Goal: Find specific page/section: Find specific page/section

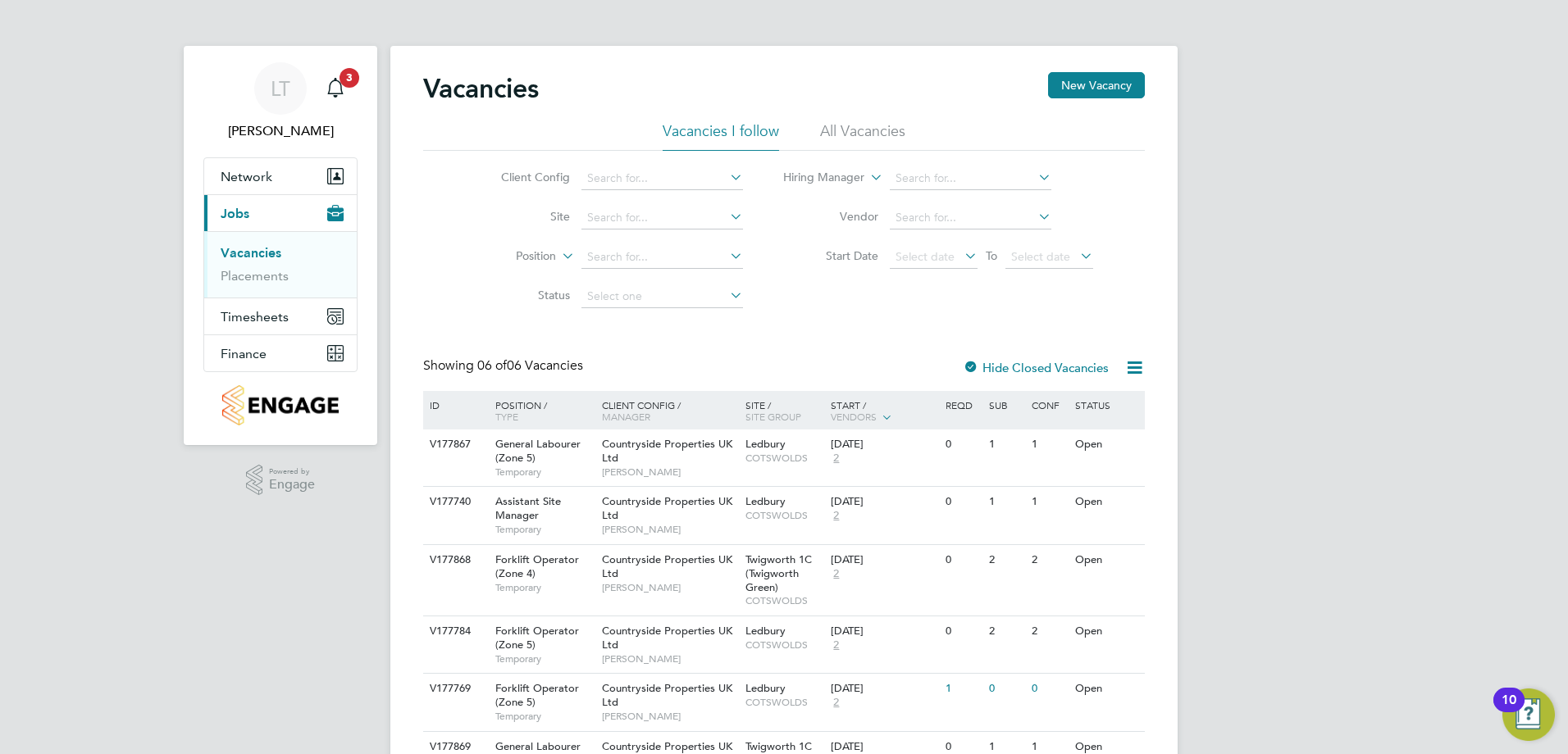
click at [259, 265] on li "Vacancies" at bounding box center [281, 257] width 123 height 23
click at [257, 270] on link "Placements" at bounding box center [255, 275] width 68 height 16
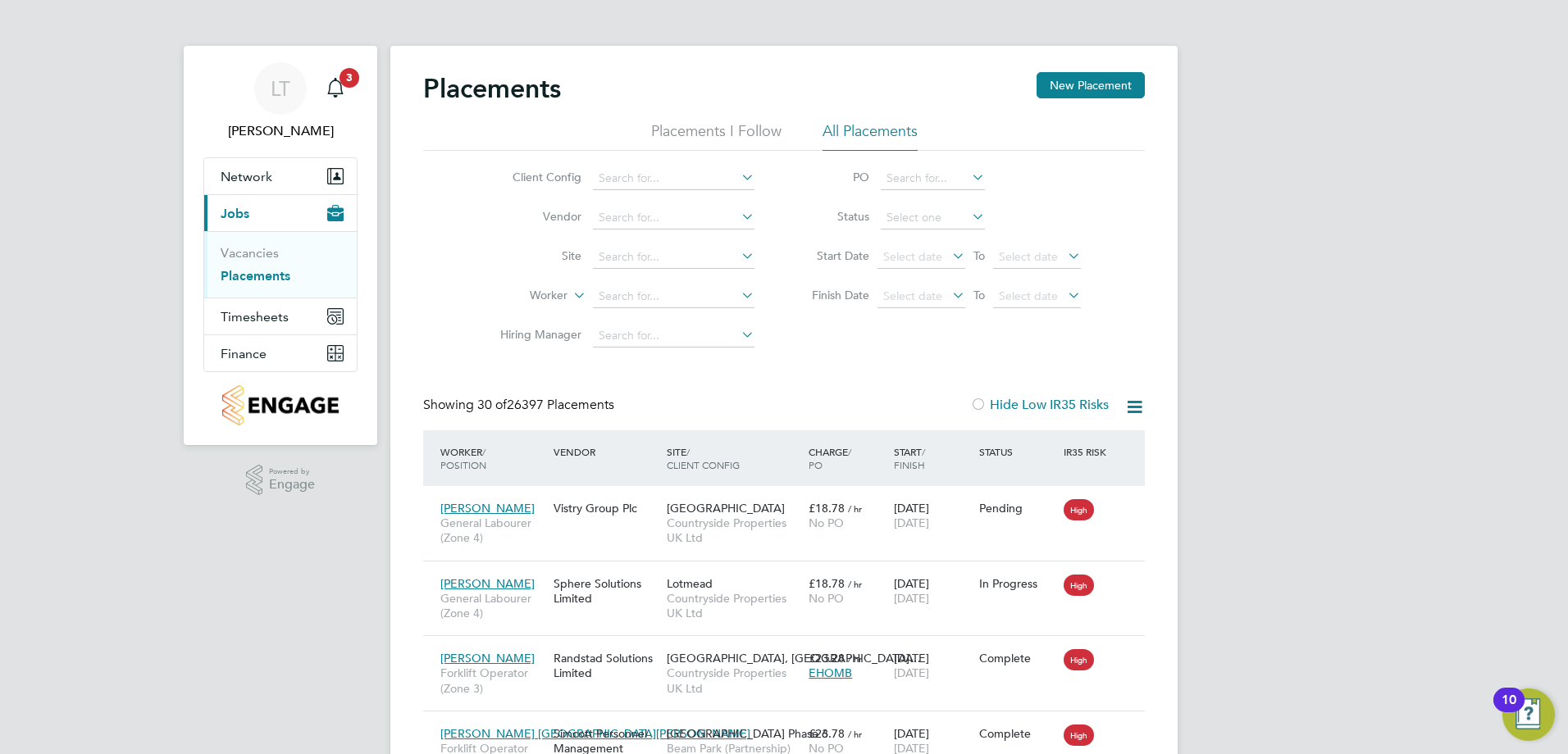
drag, startPoint x: 1342, startPoint y: 262, endPoint x: 1282, endPoint y: 253, distance: 60.7
click at [644, 248] on input at bounding box center [674, 258] width 162 height 23
click at [705, 278] on li "Ledbury" at bounding box center [674, 279] width 164 height 23
type input "Ledbury"
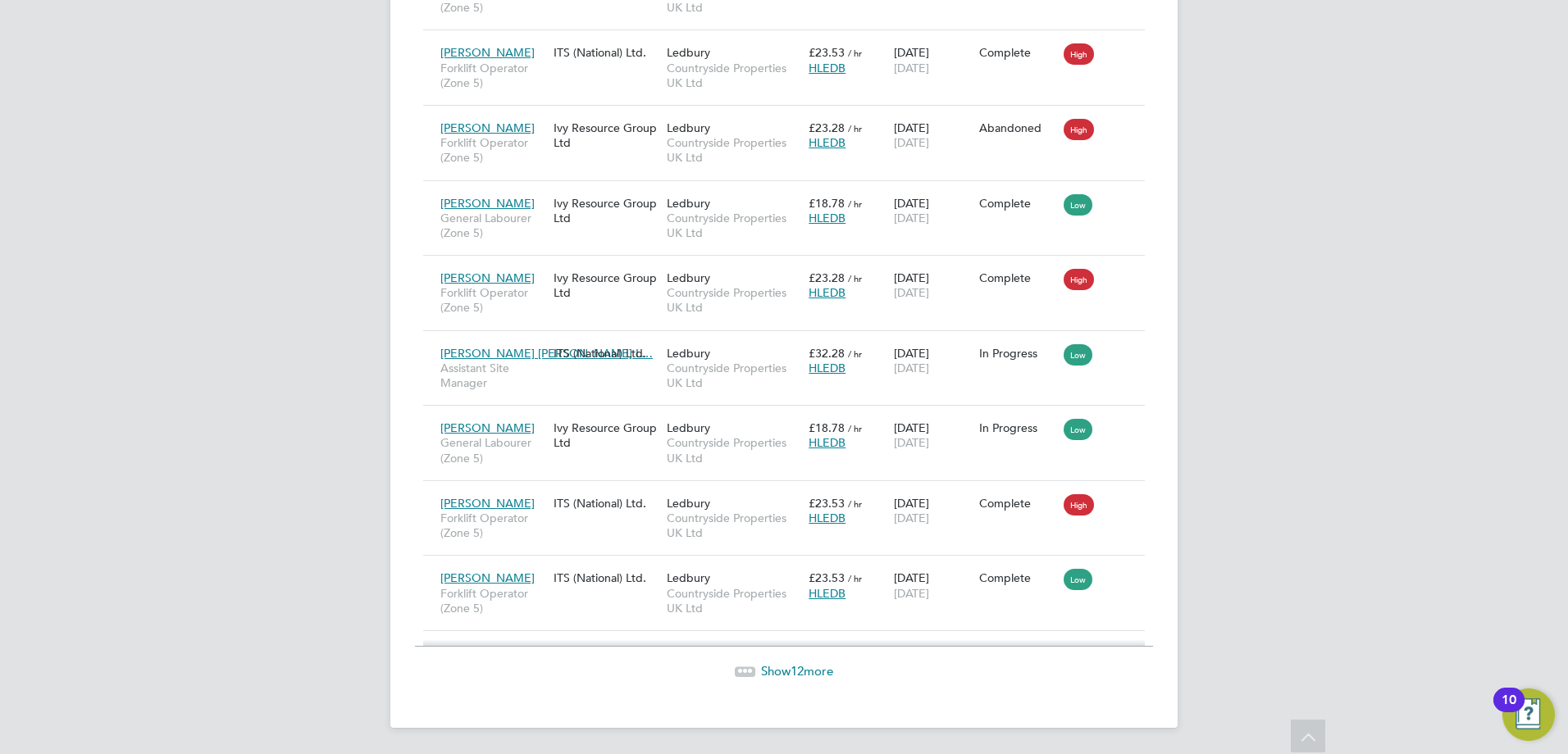
click at [764, 676] on span "Show 12 more" at bounding box center [797, 671] width 72 height 16
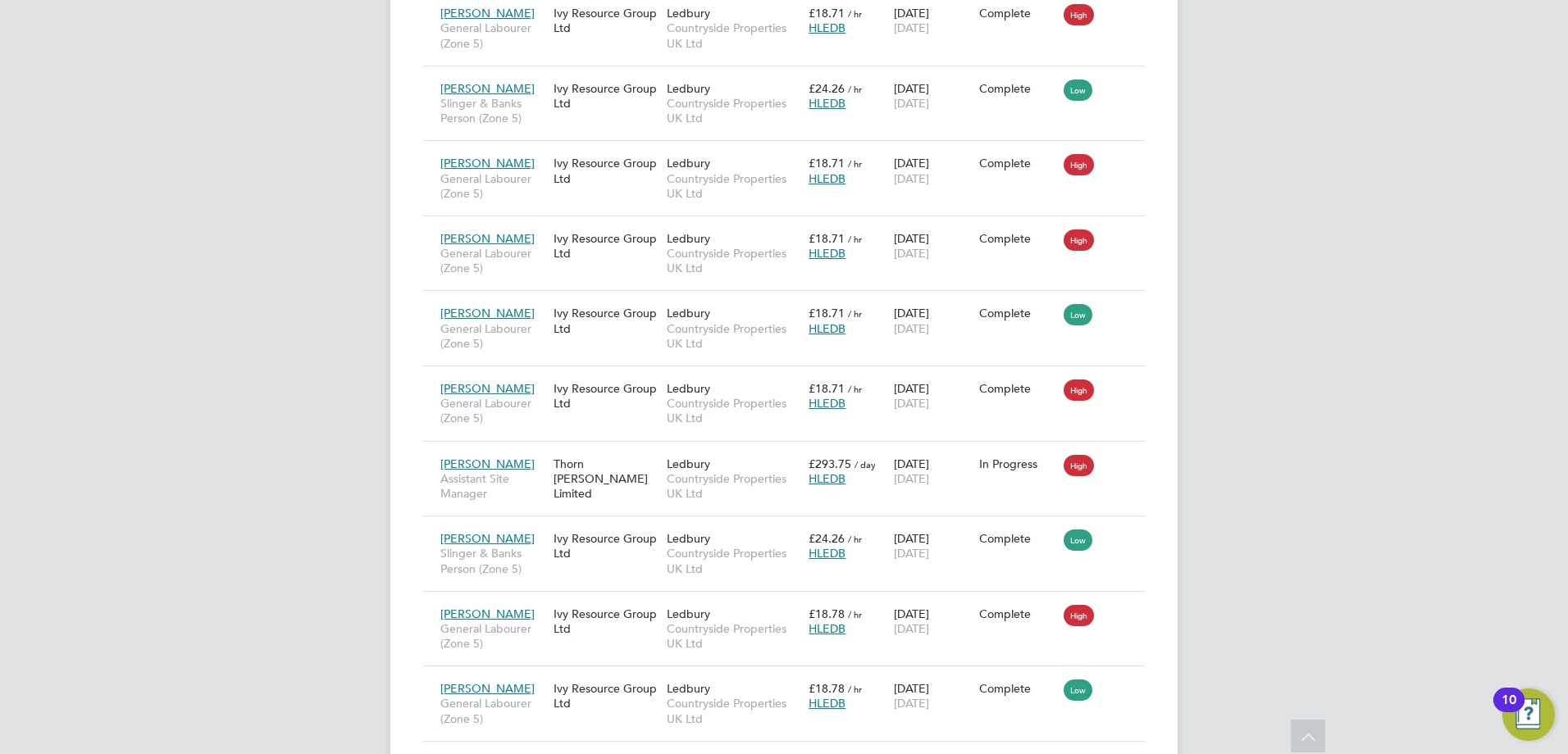
scroll to position [62, 143]
